Goal: Obtain resource: Obtain resource

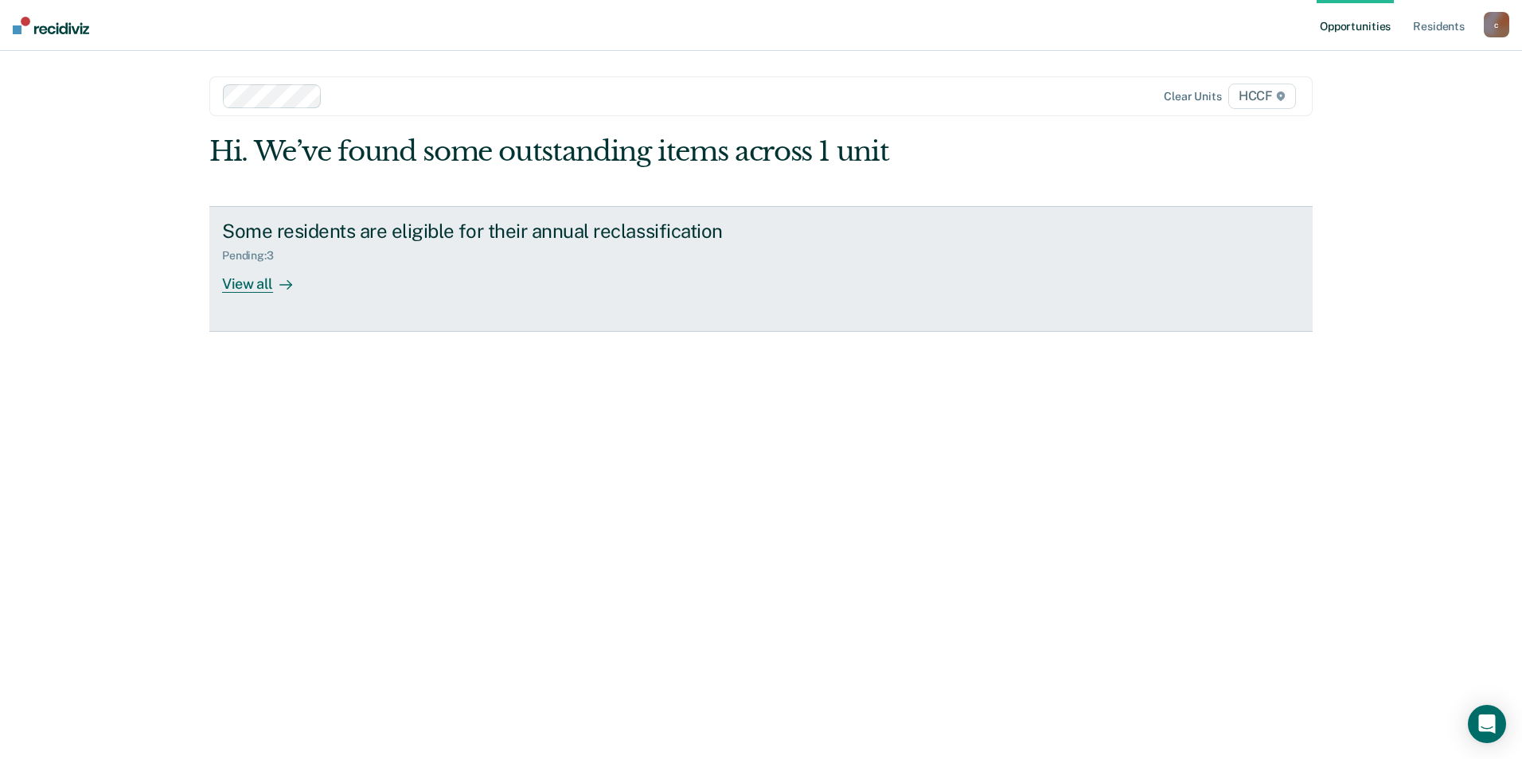
click at [447, 274] on div "Some residents are eligible for their annual reclassification Pending : 3 View …" at bounding box center [520, 256] width 597 height 73
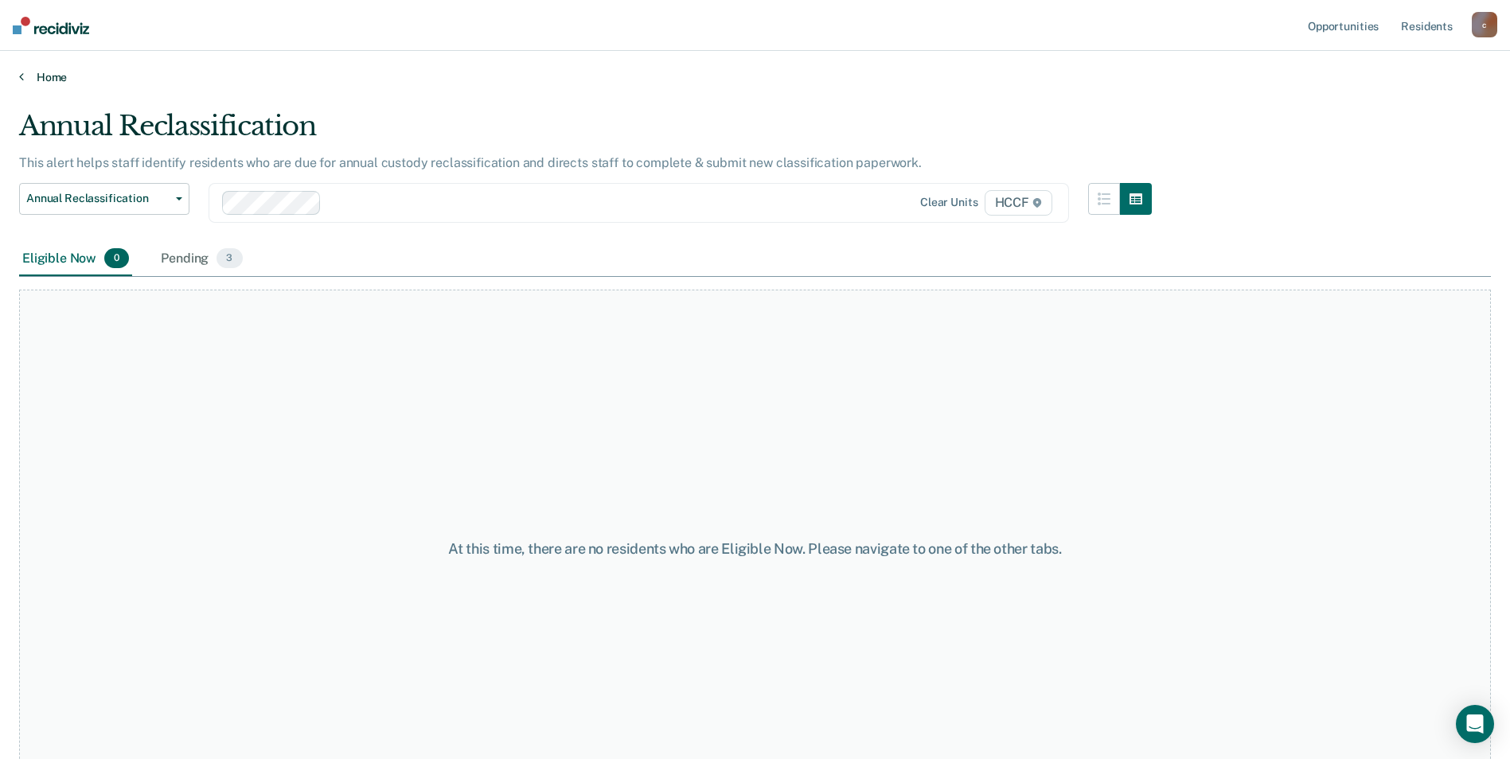
click at [41, 76] on link "Home" at bounding box center [755, 77] width 1472 height 14
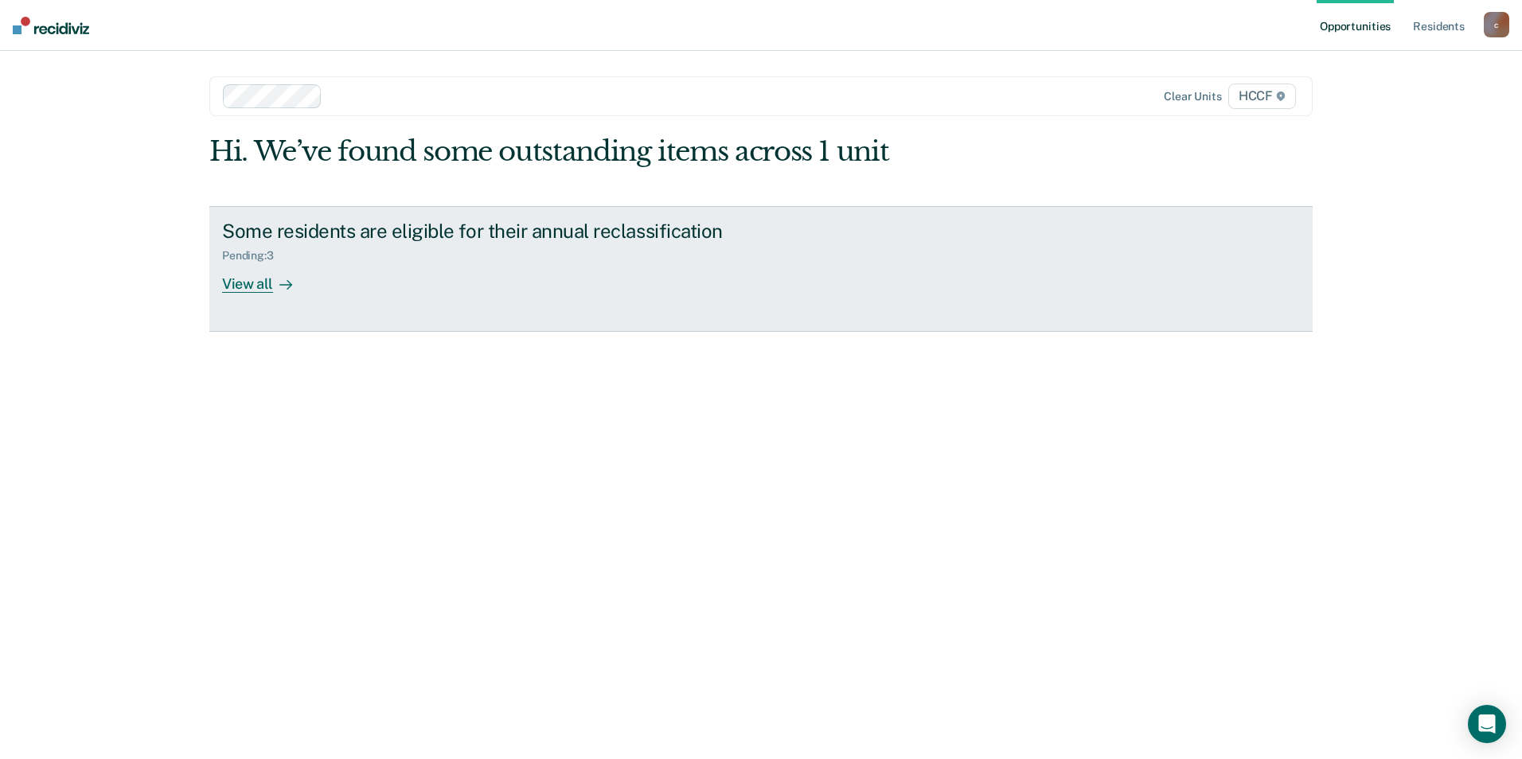
click at [245, 283] on div "View all" at bounding box center [266, 277] width 89 height 31
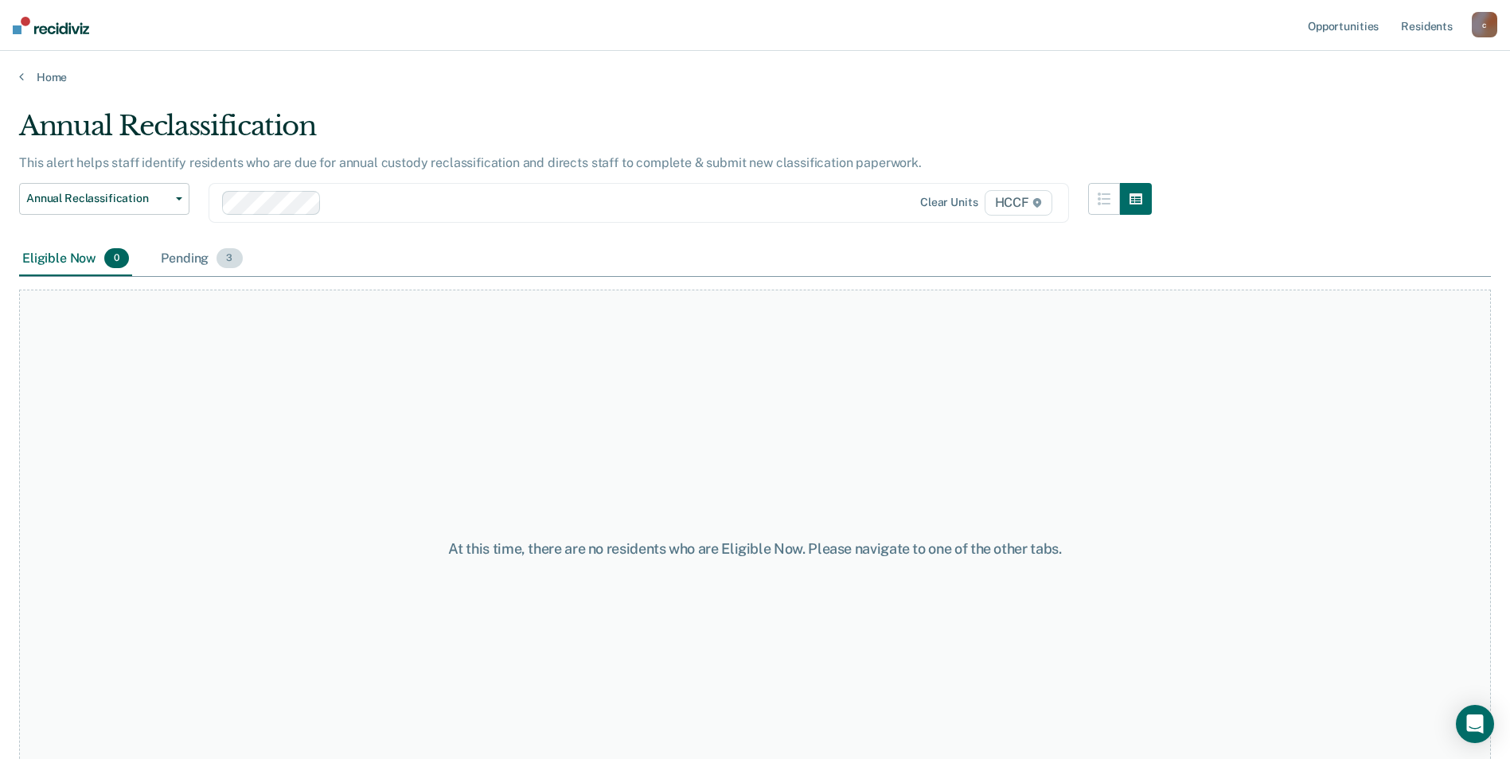
click at [203, 252] on div "Pending 3" at bounding box center [202, 259] width 88 height 35
click at [29, 82] on link "Home" at bounding box center [755, 77] width 1472 height 14
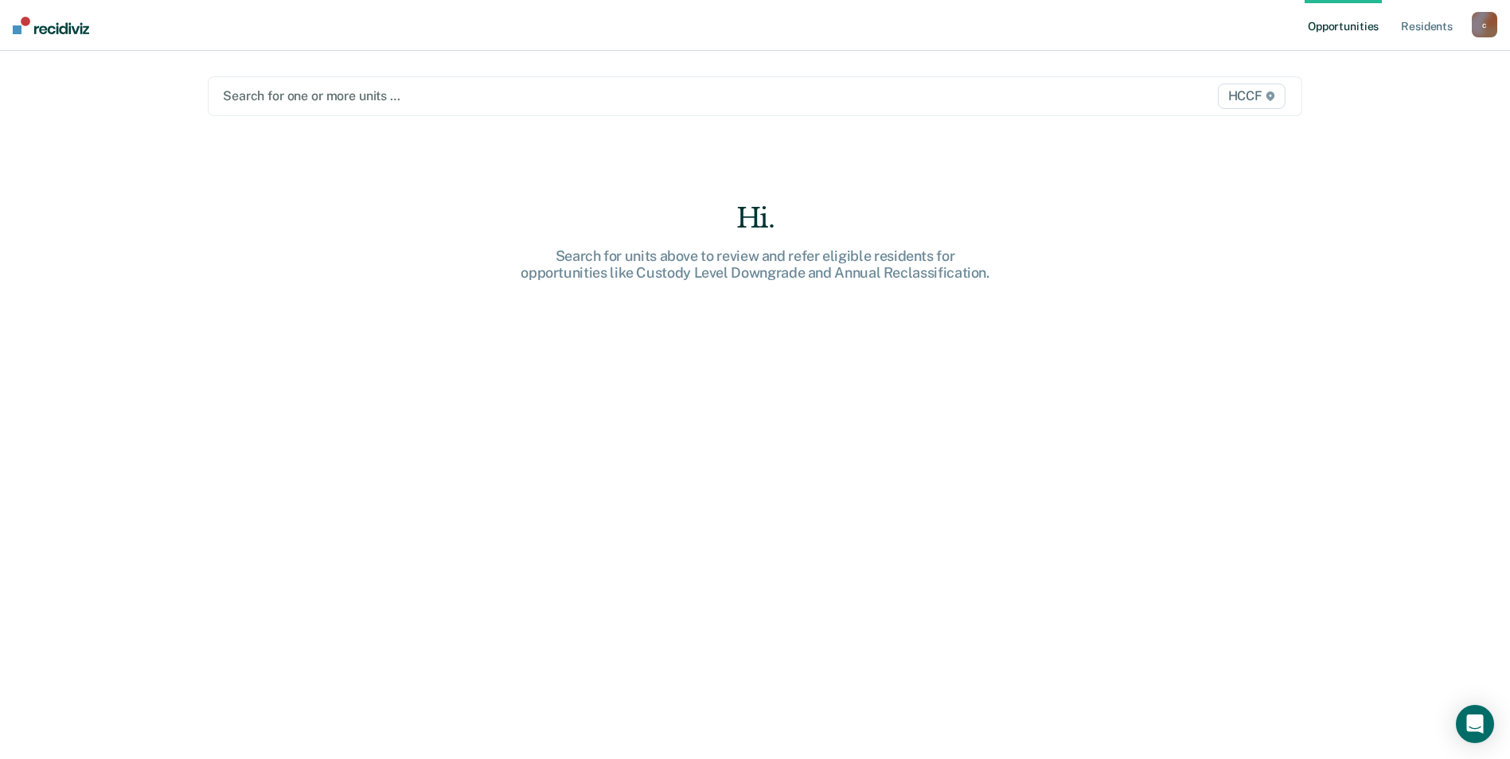
click at [302, 107] on div "Search for one or more units …" at bounding box center [594, 95] width 747 height 21
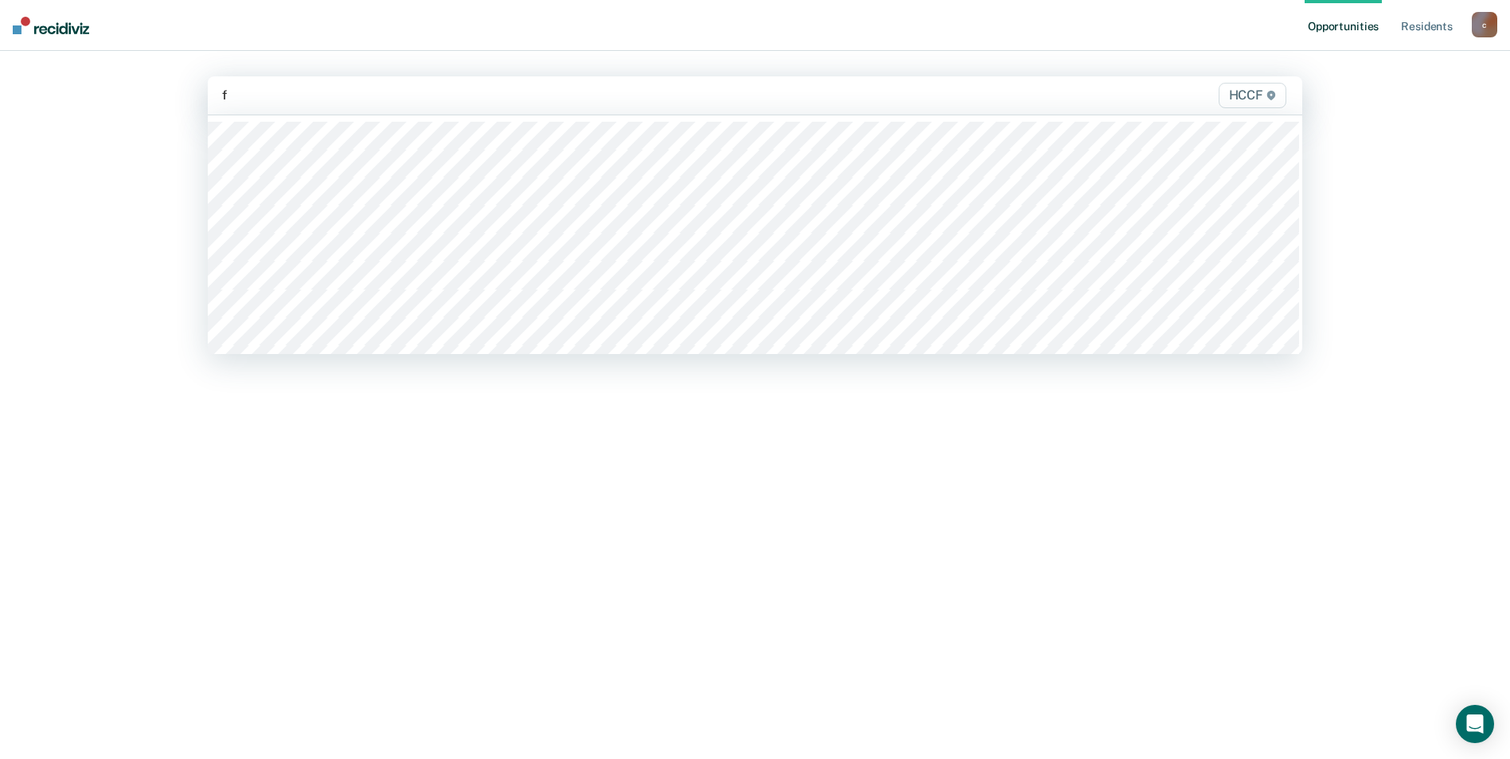
type input "fa"
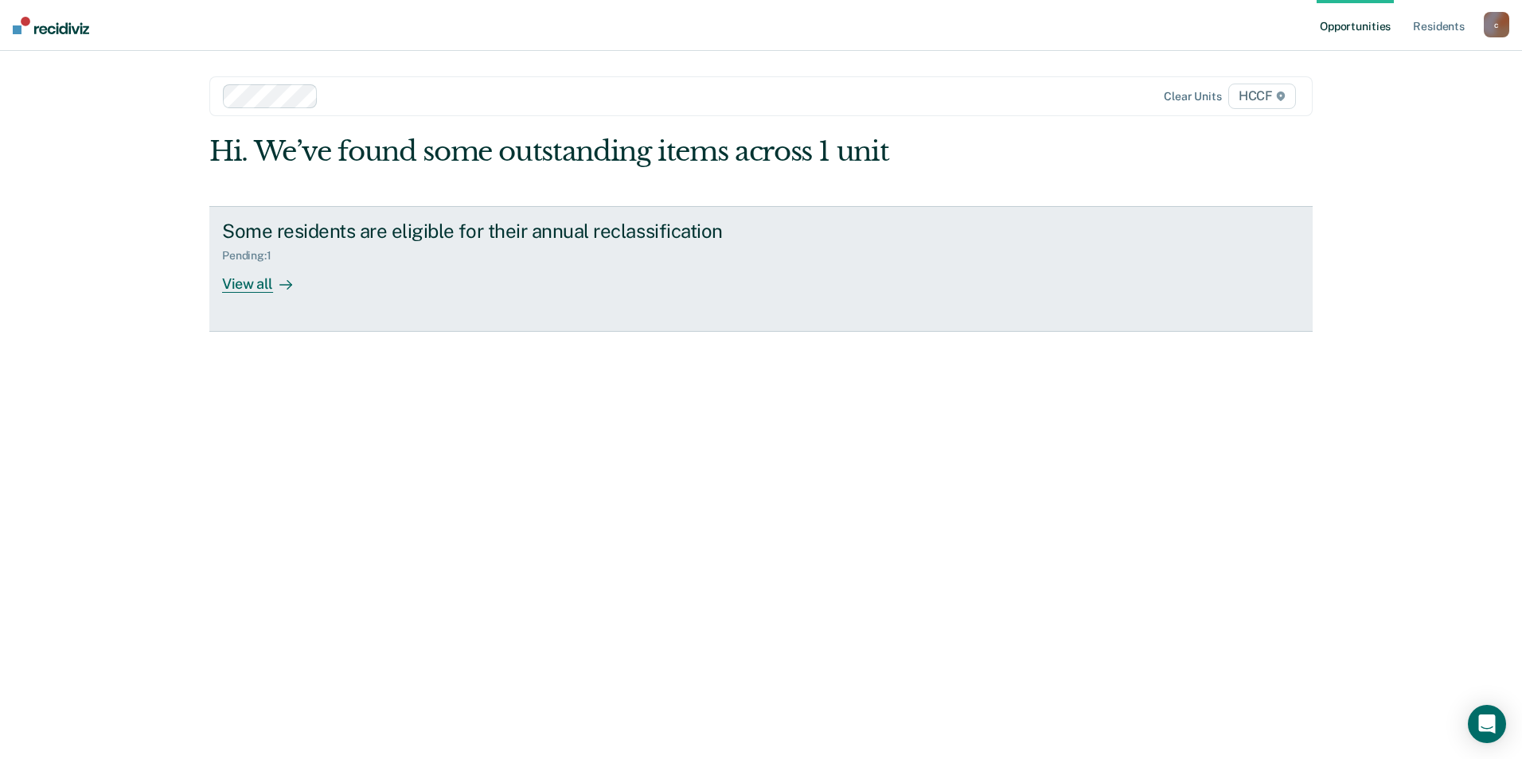
click at [254, 290] on div "View all" at bounding box center [266, 277] width 89 height 31
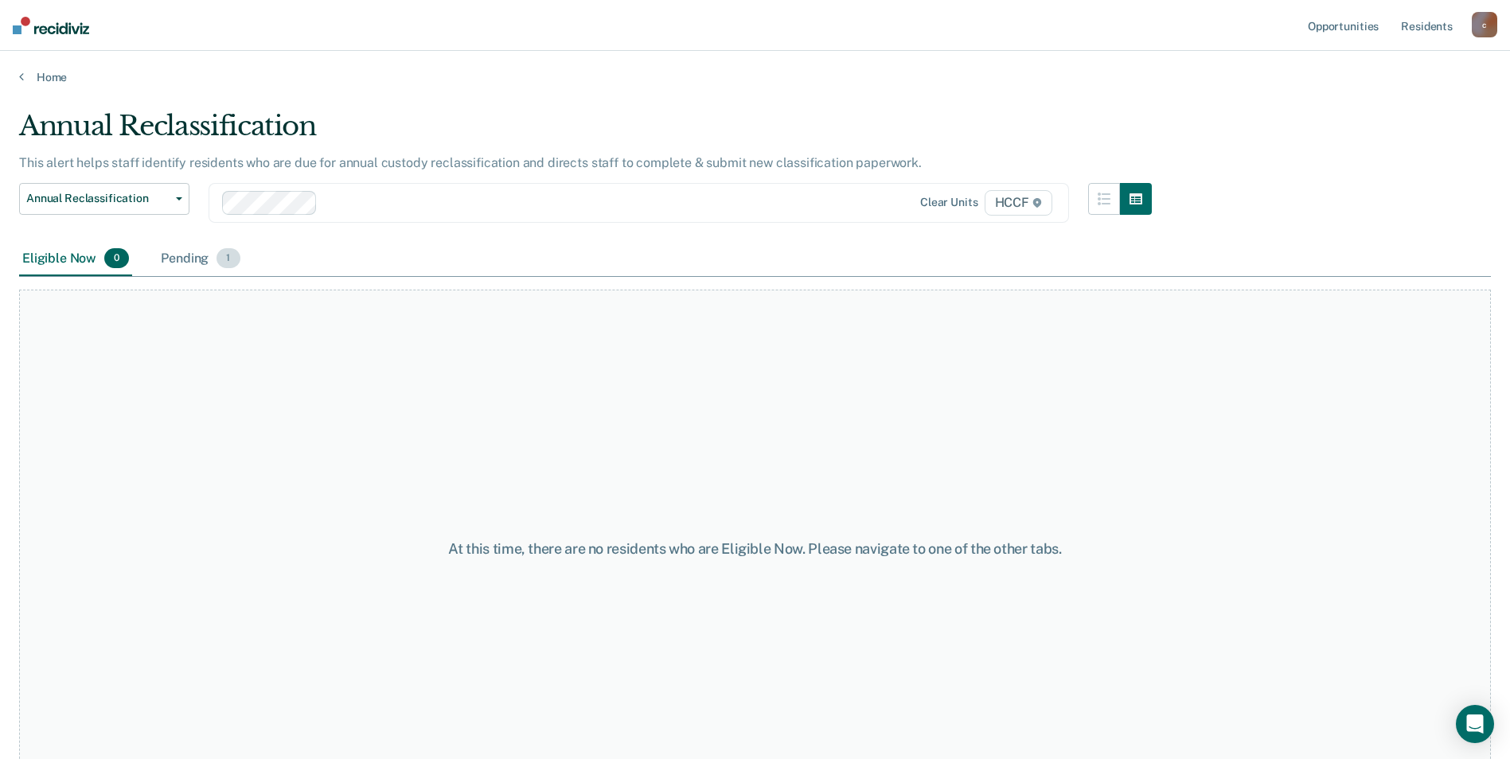
click at [181, 256] on div "Pending 1" at bounding box center [200, 259] width 85 height 35
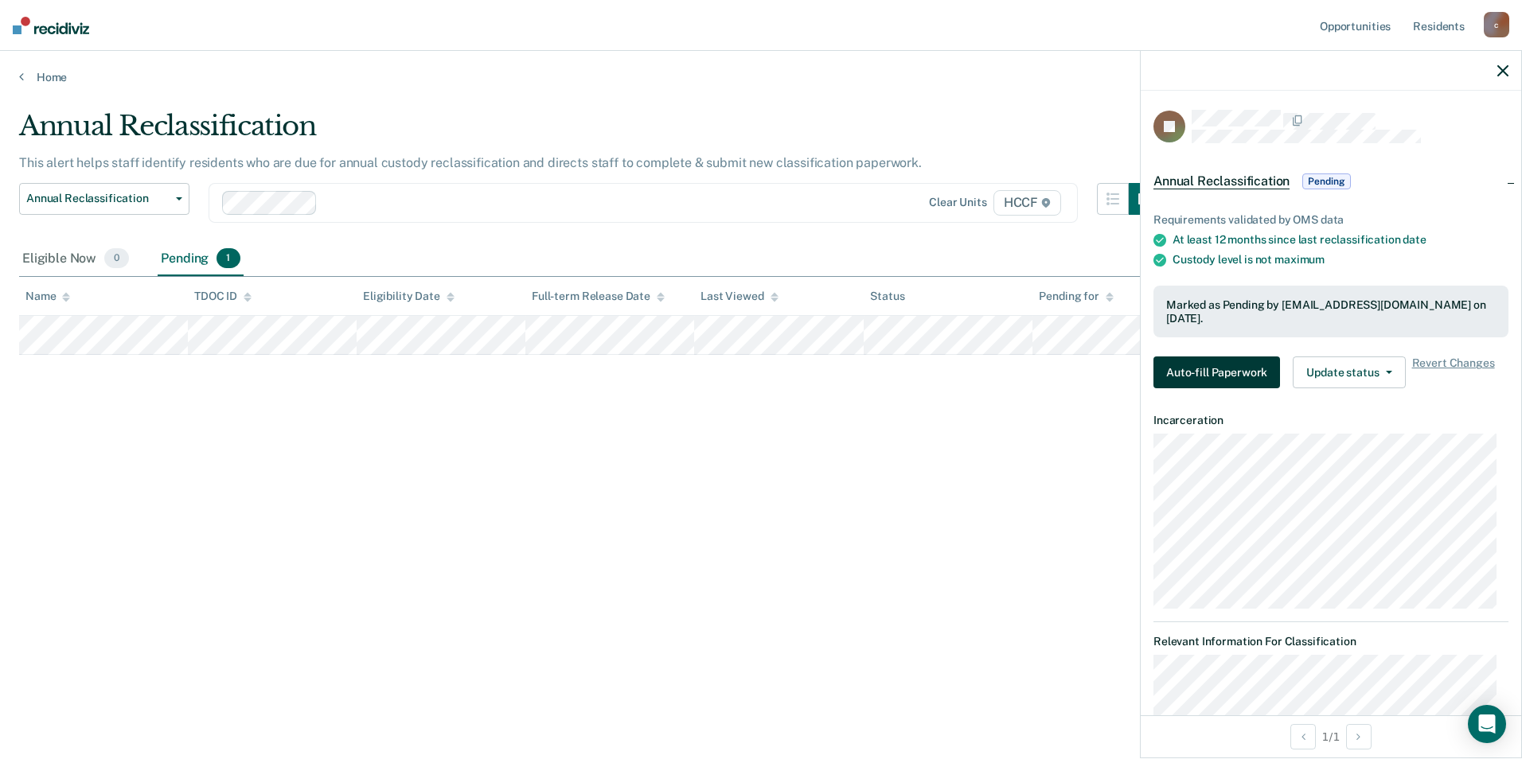
click at [1215, 369] on button "Auto-fill Paperwork" at bounding box center [1216, 373] width 127 height 32
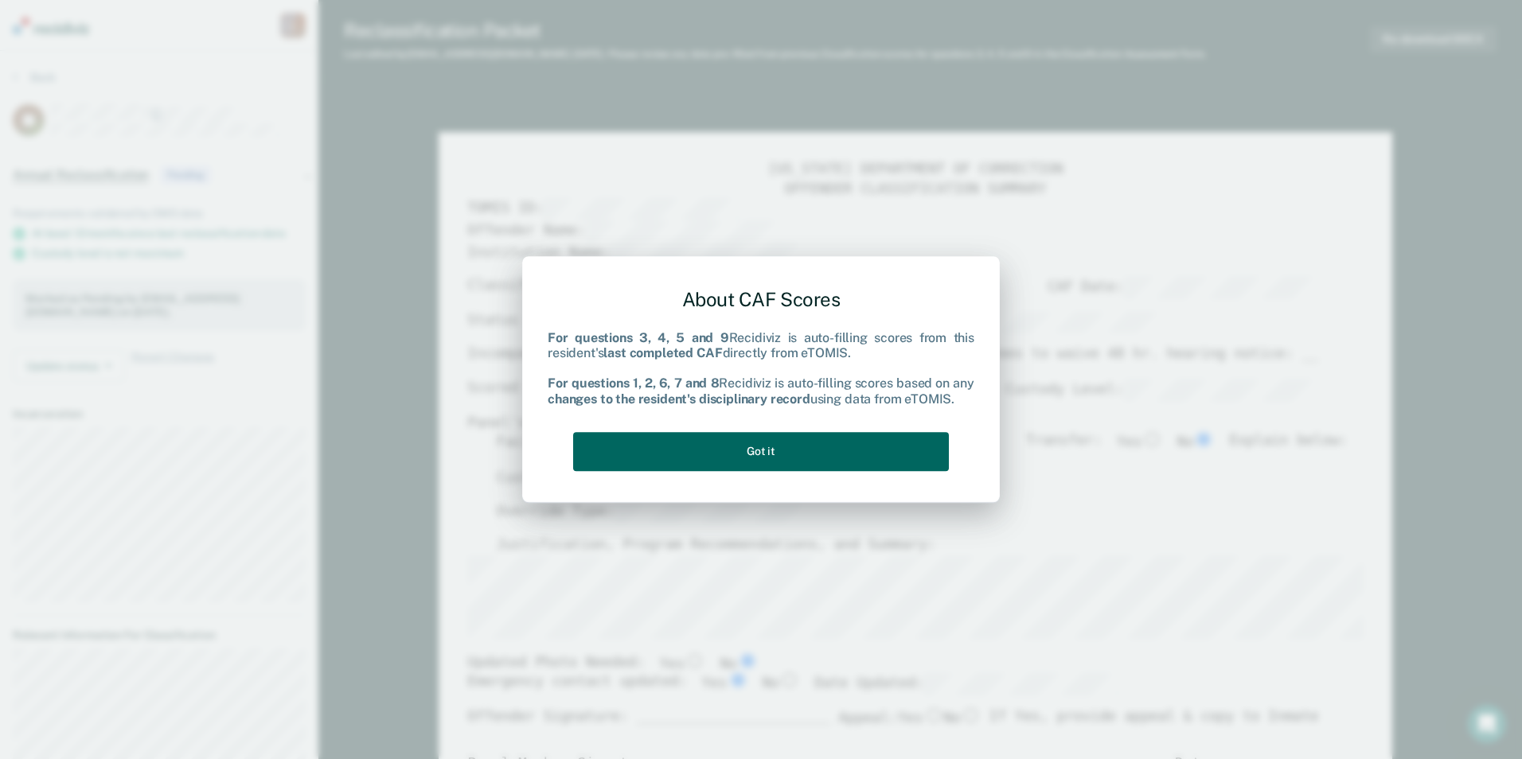
click at [823, 438] on button "Got it" at bounding box center [761, 451] width 376 height 39
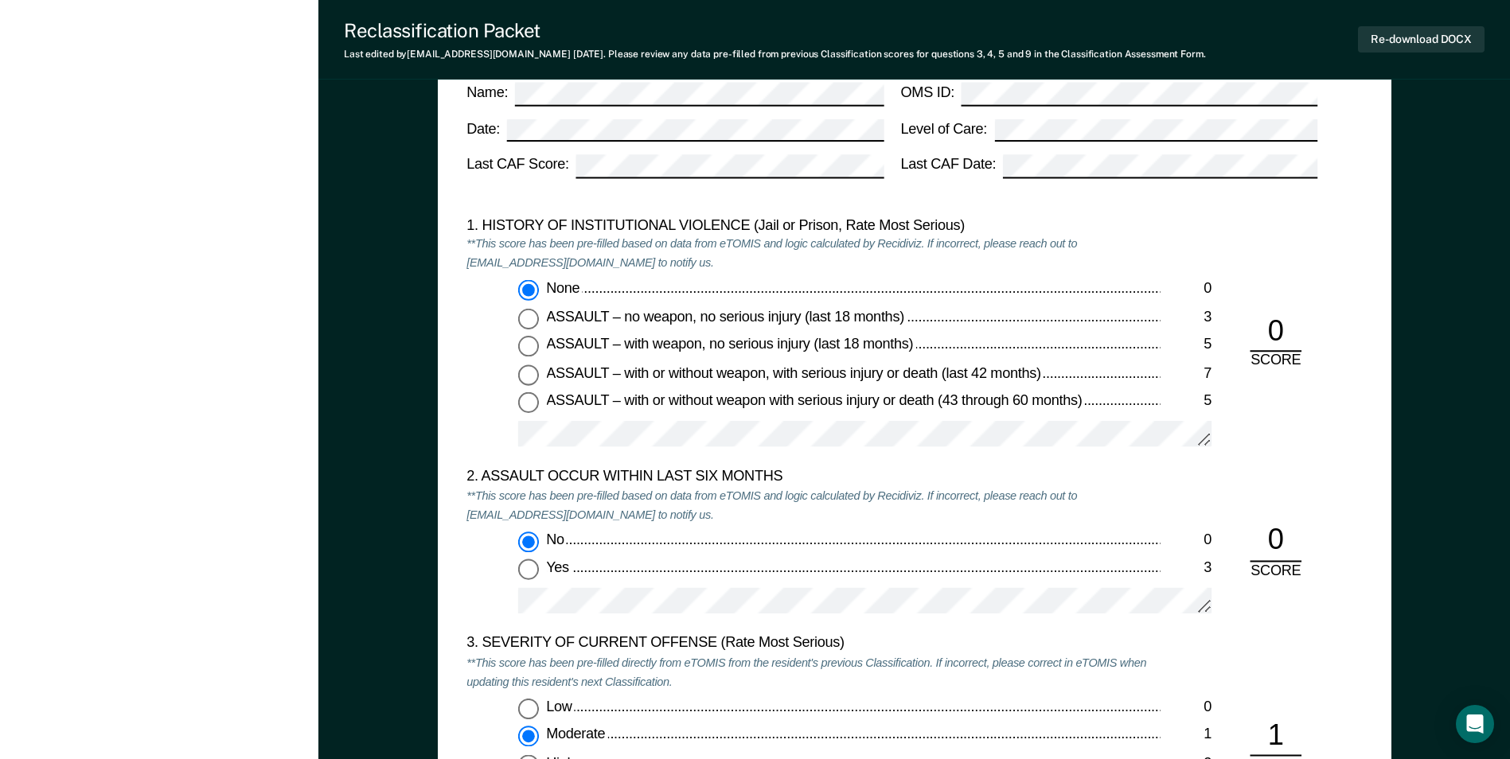
scroll to position [1512, 0]
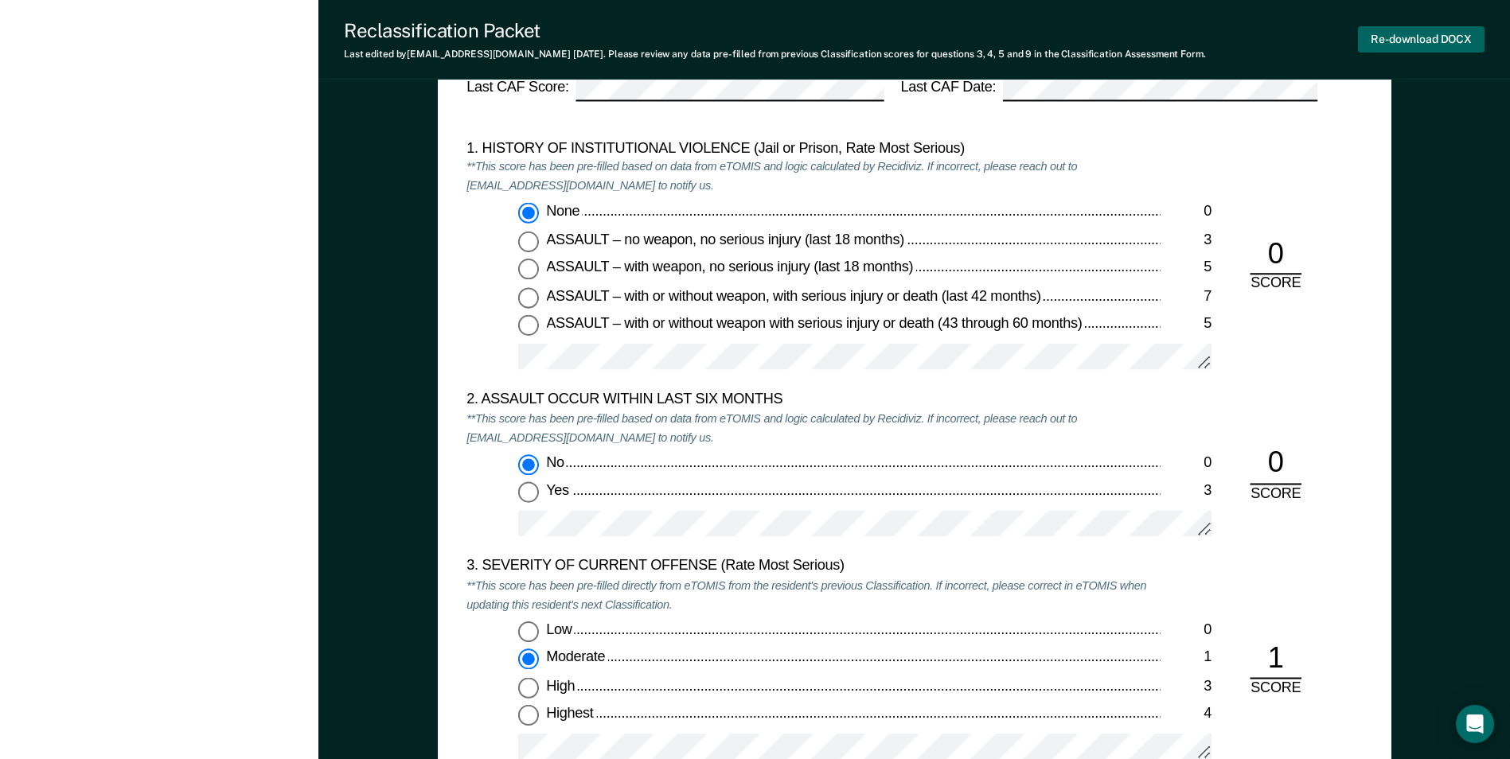
click at [1449, 33] on button "Re-download DOCX" at bounding box center [1421, 39] width 127 height 26
type textarea "x"
drag, startPoint x: 1403, startPoint y: 1, endPoint x: 781, endPoint y: 567, distance: 840.7
click at [781, 567] on div "3. SEVERITY OF CURRENT OFFENSE (Rate Most Serious)" at bounding box center [812, 567] width 693 height 19
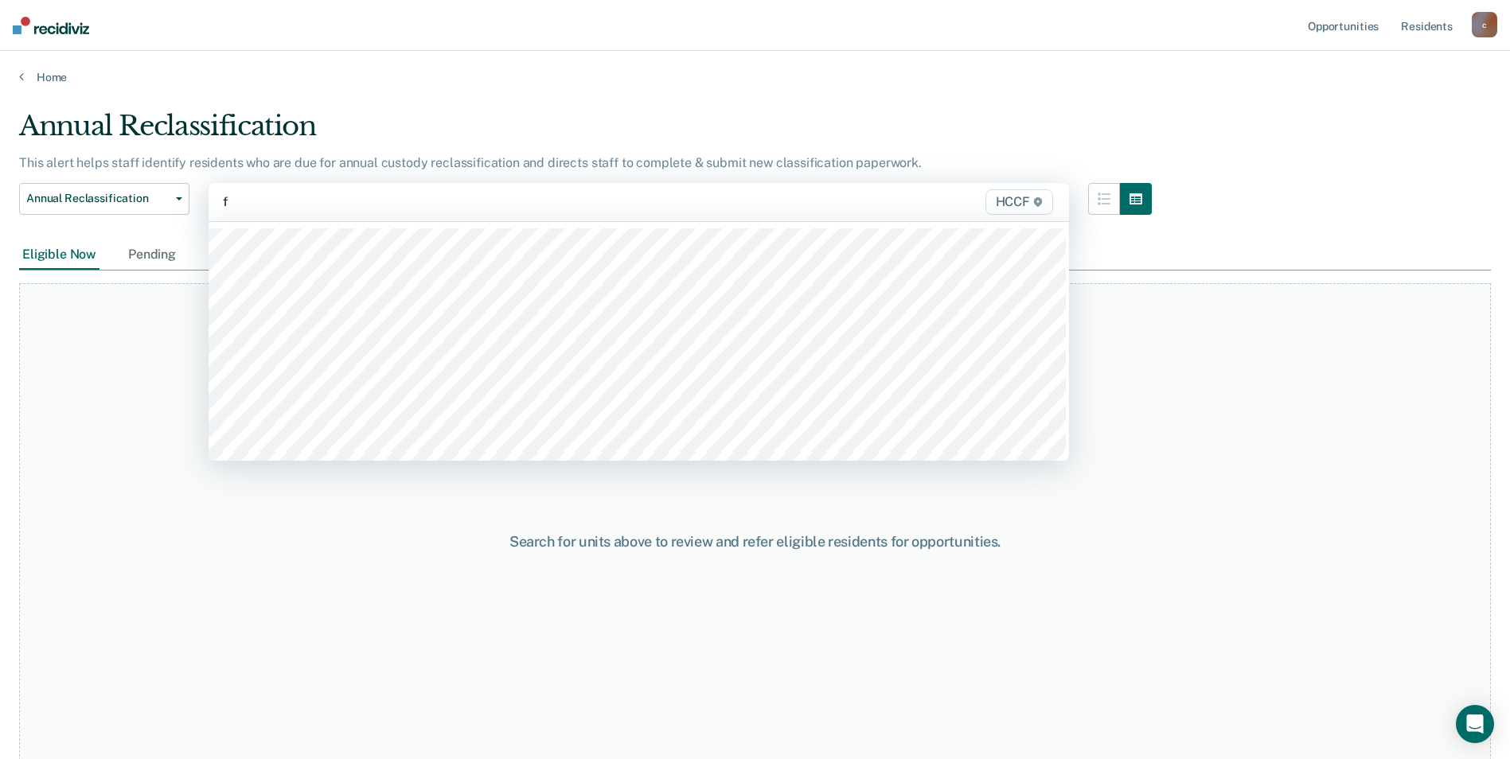
type input "fa"
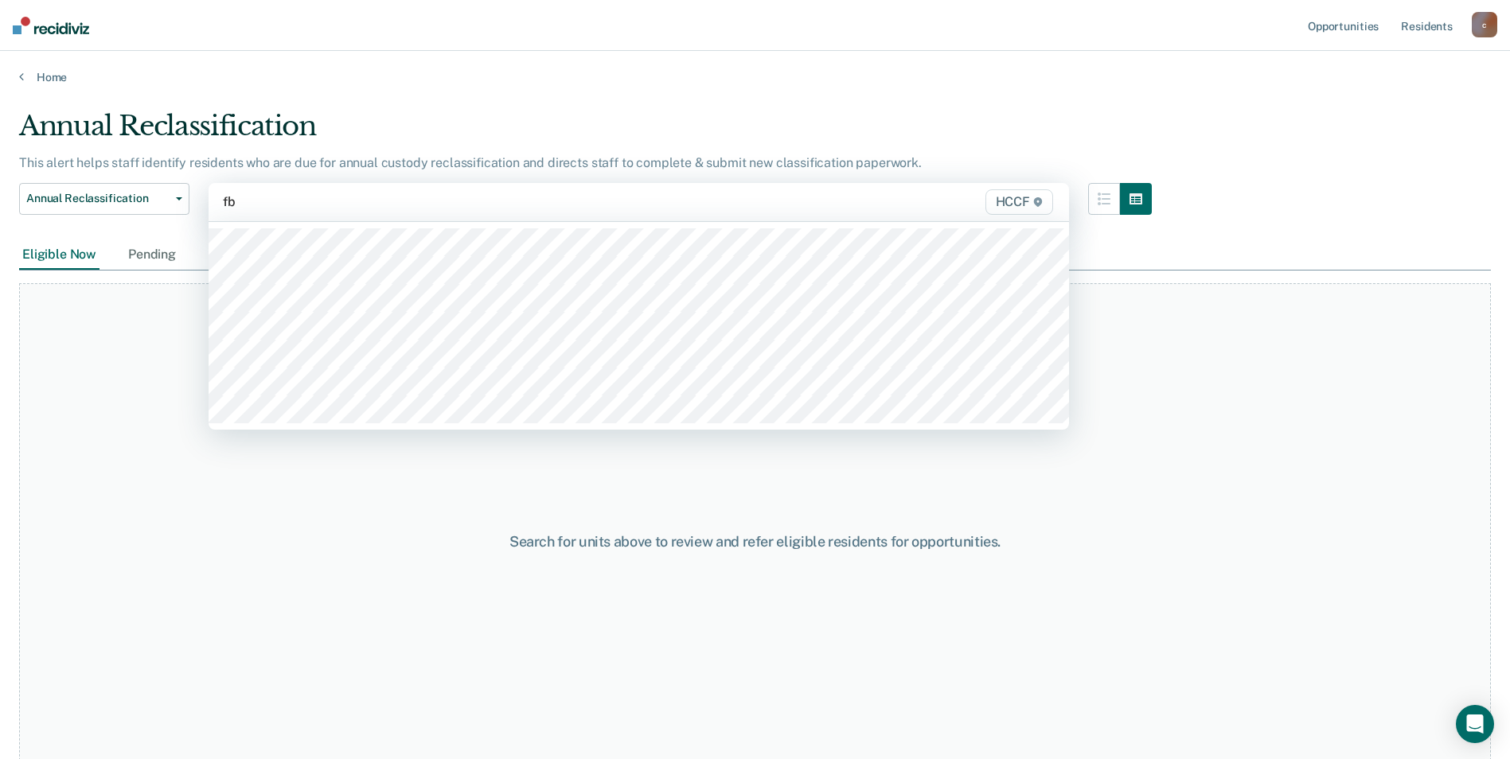
type input "fb1"
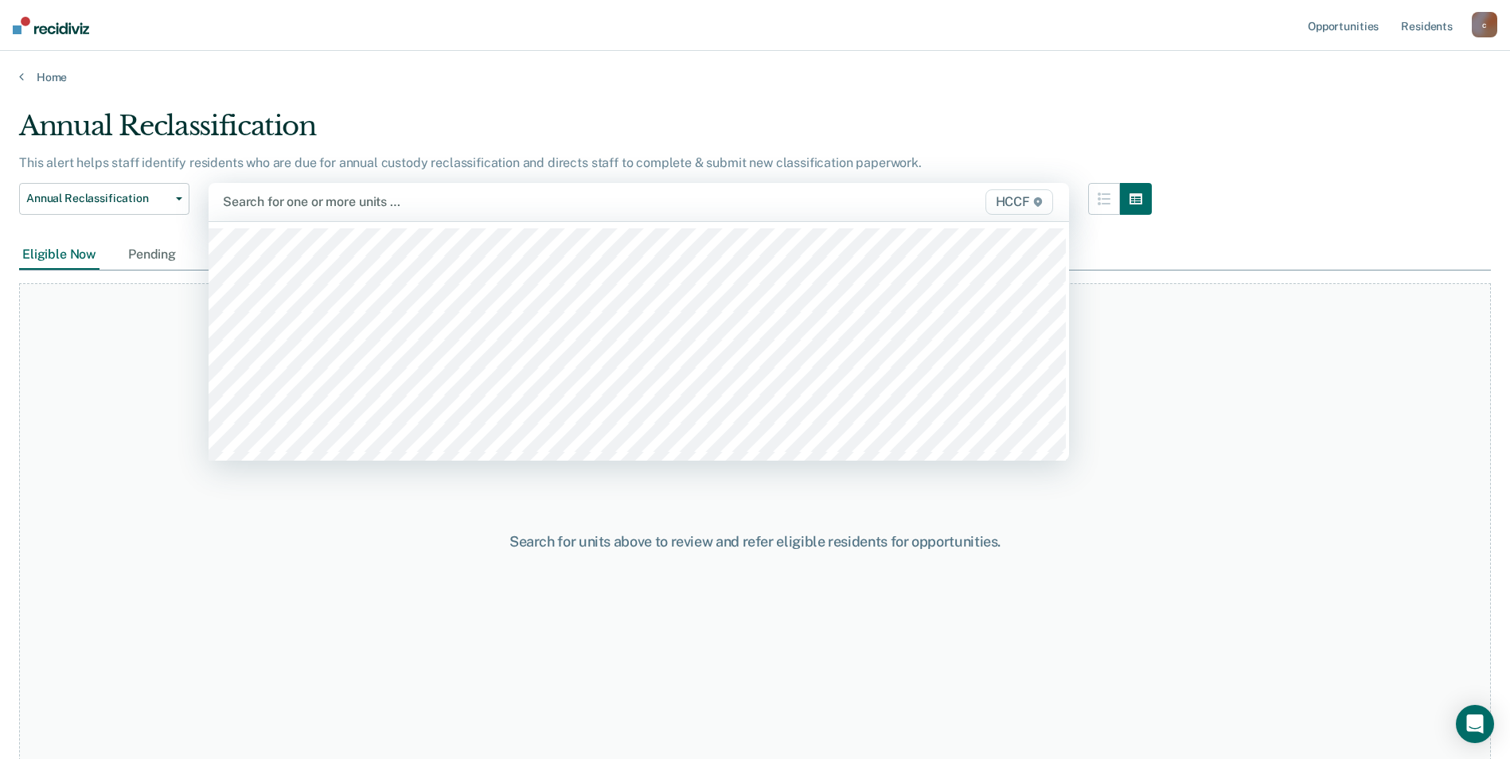
drag, startPoint x: 311, startPoint y: 188, endPoint x: 295, endPoint y: 200, distance: 19.9
drag, startPoint x: 295, startPoint y: 200, endPoint x: 617, endPoint y: 179, distance: 322.2
click at [617, 179] on div "This alert helps staff identify residents who are due for annual custody reclas…" at bounding box center [585, 169] width 1133 height 28
click at [543, 193] on div "Search for one or more units …" at bounding box center [513, 201] width 584 height 21
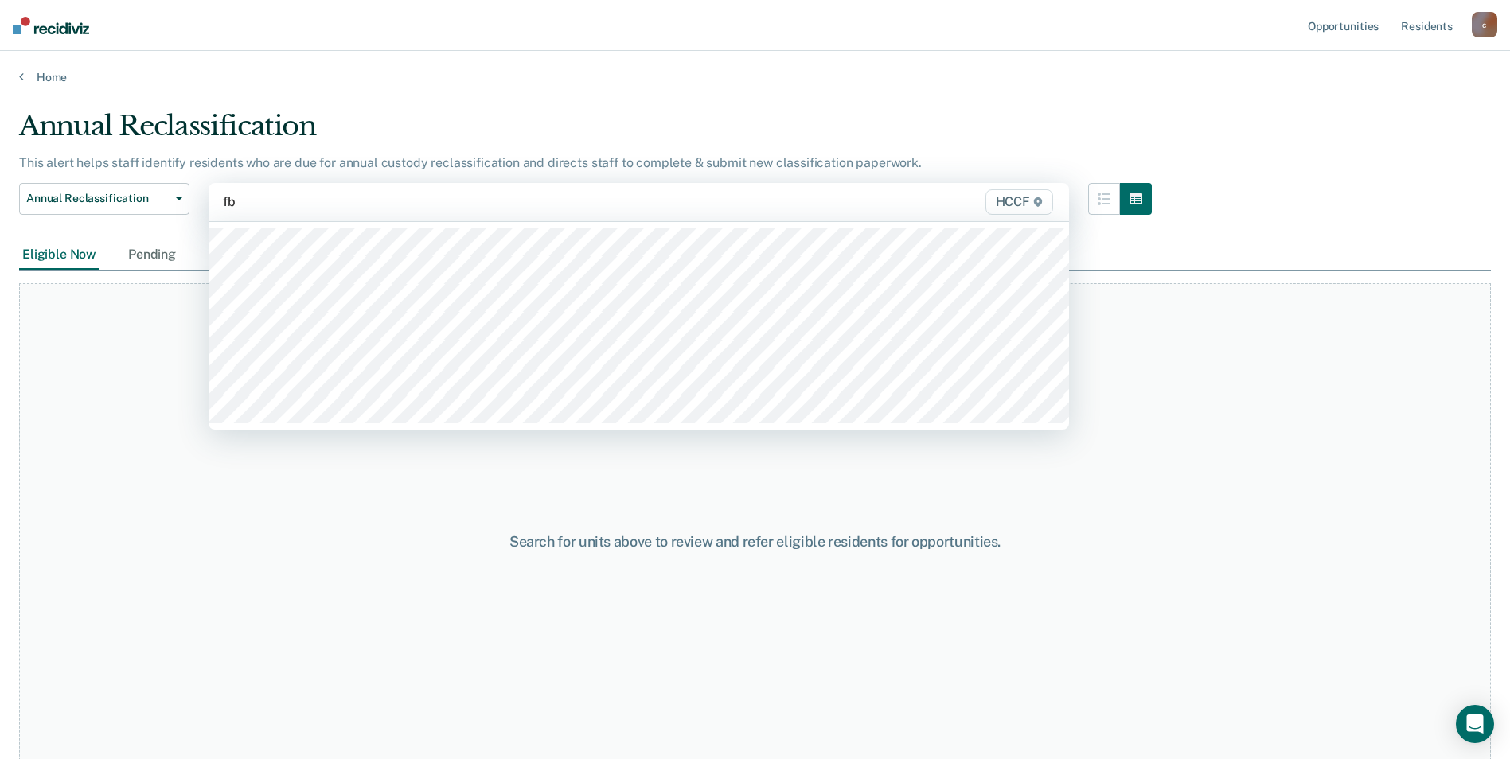
type input "fb2"
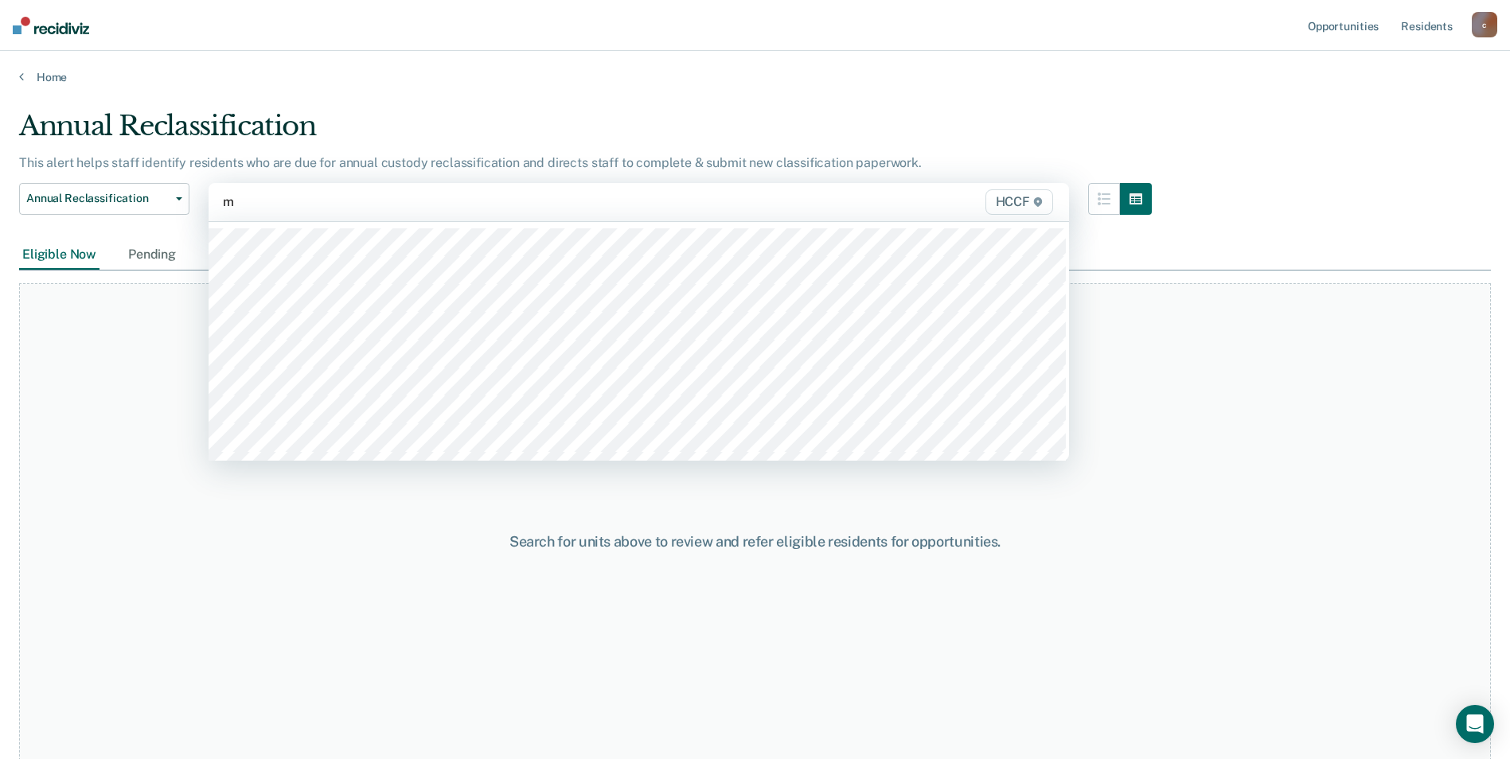
type input "mc"
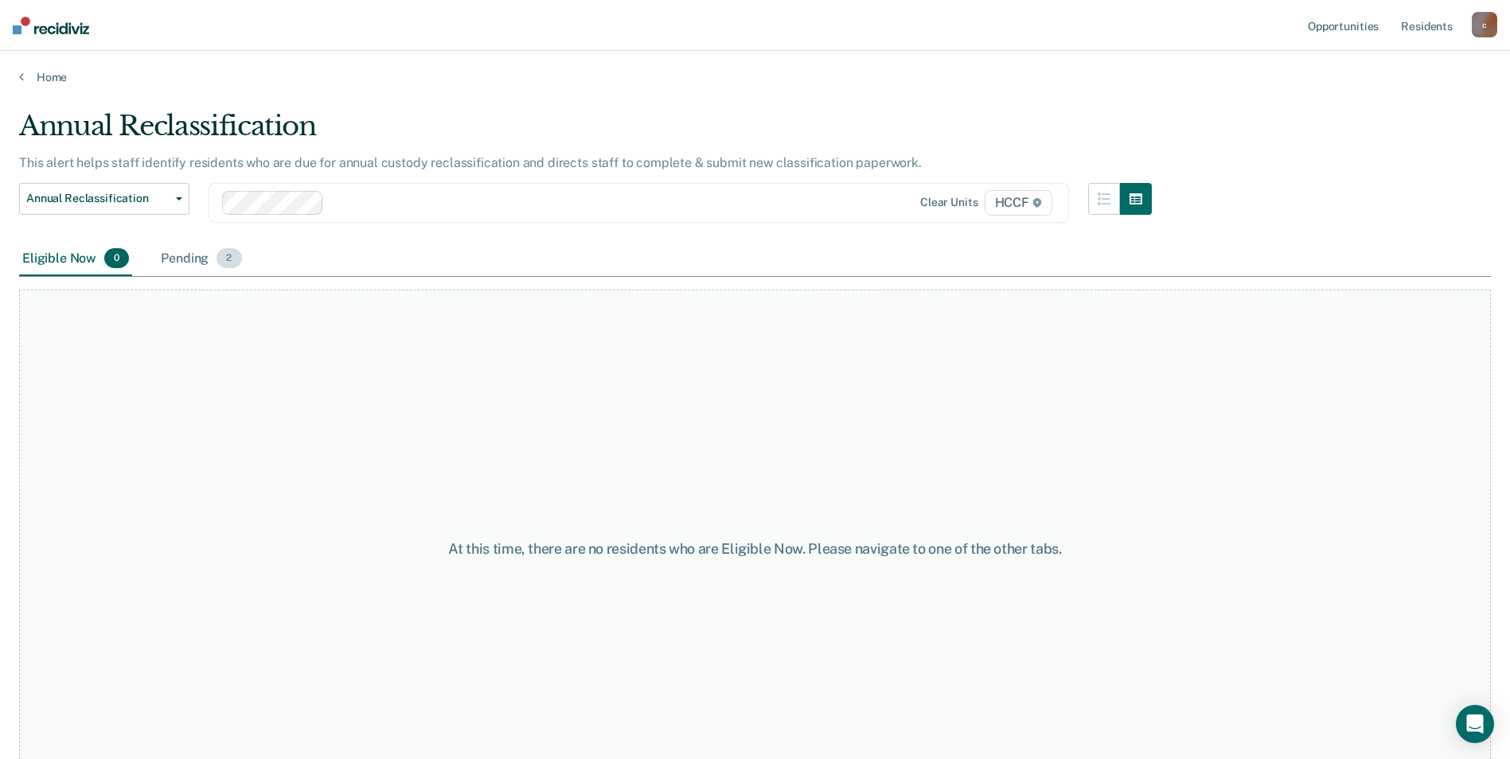
click at [183, 259] on div "Pending 2" at bounding box center [201, 259] width 87 height 35
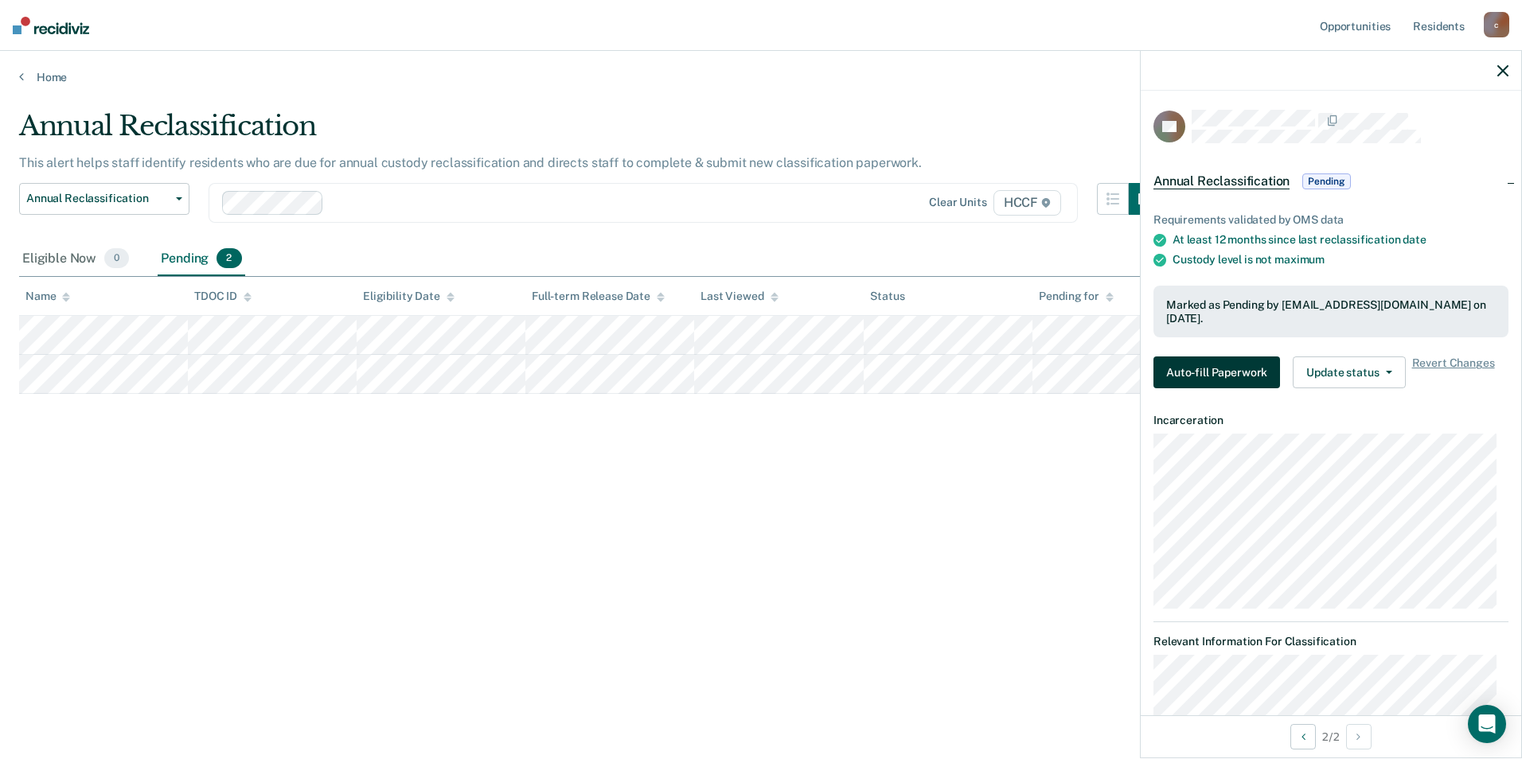
click at [1262, 364] on button "Auto-fill Paperwork" at bounding box center [1216, 373] width 127 height 32
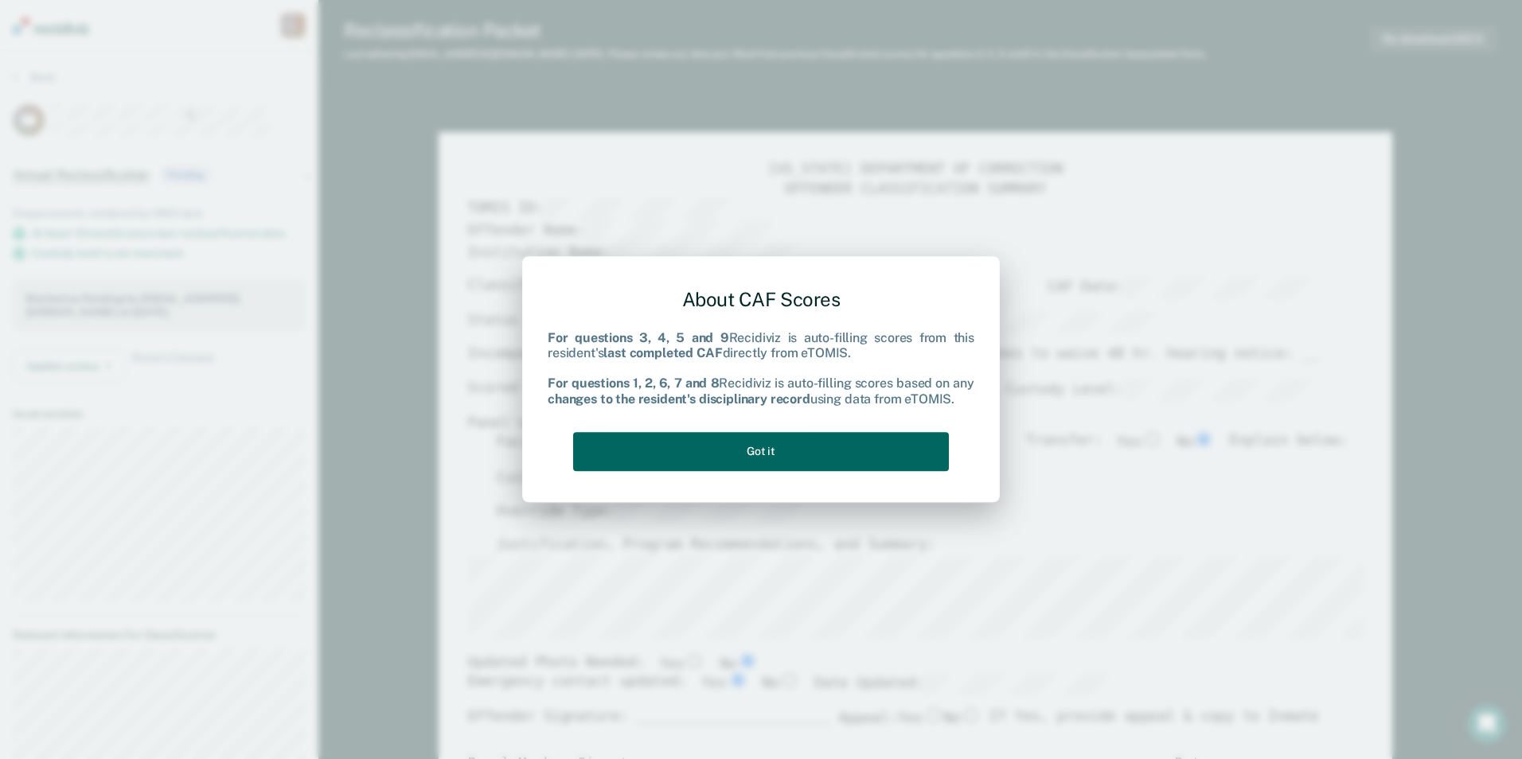
click at [824, 451] on button "Got it" at bounding box center [761, 451] width 376 height 39
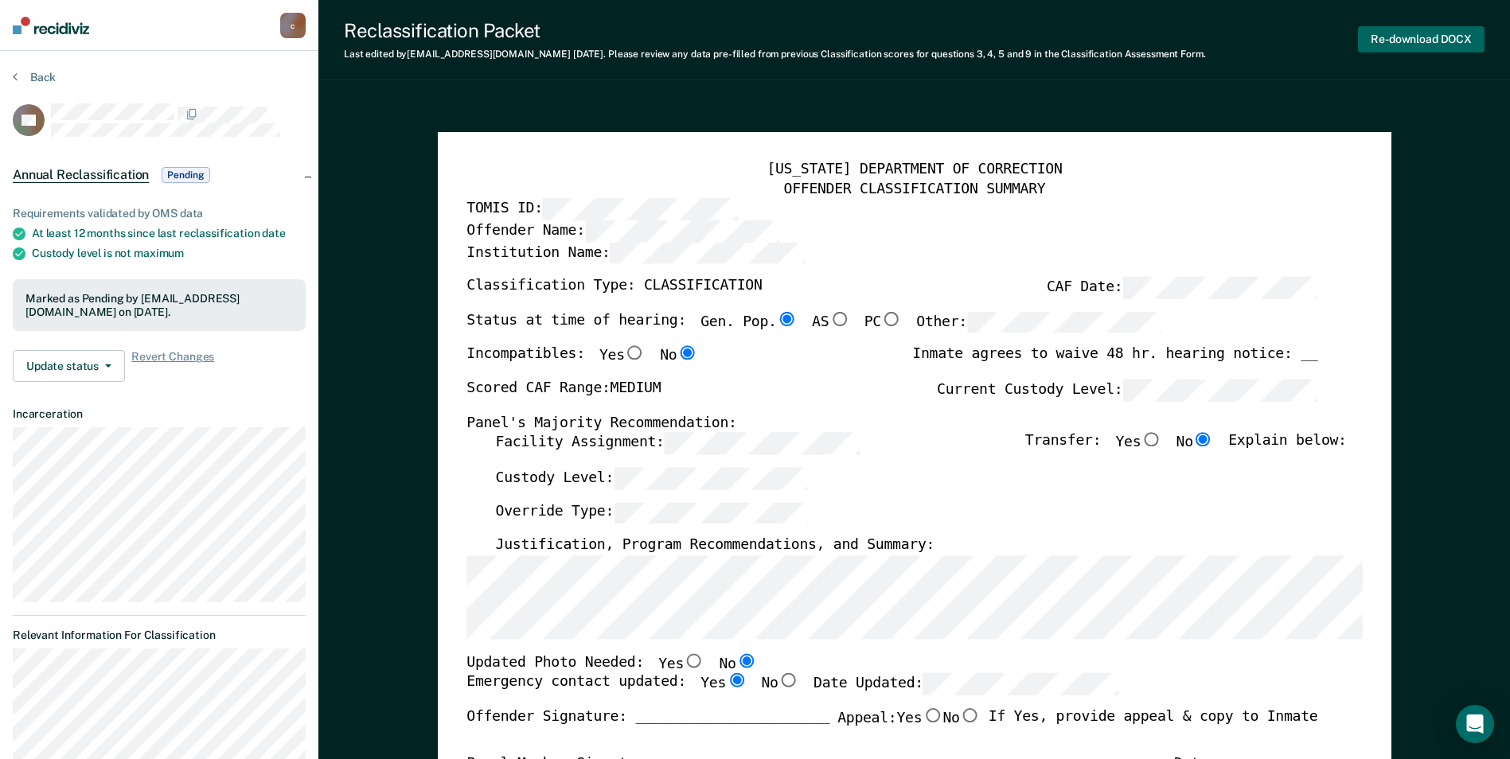
click at [1454, 37] on button "Re-download DOCX" at bounding box center [1421, 39] width 127 height 26
type textarea "x"
